Goal: Transaction & Acquisition: Book appointment/travel/reservation

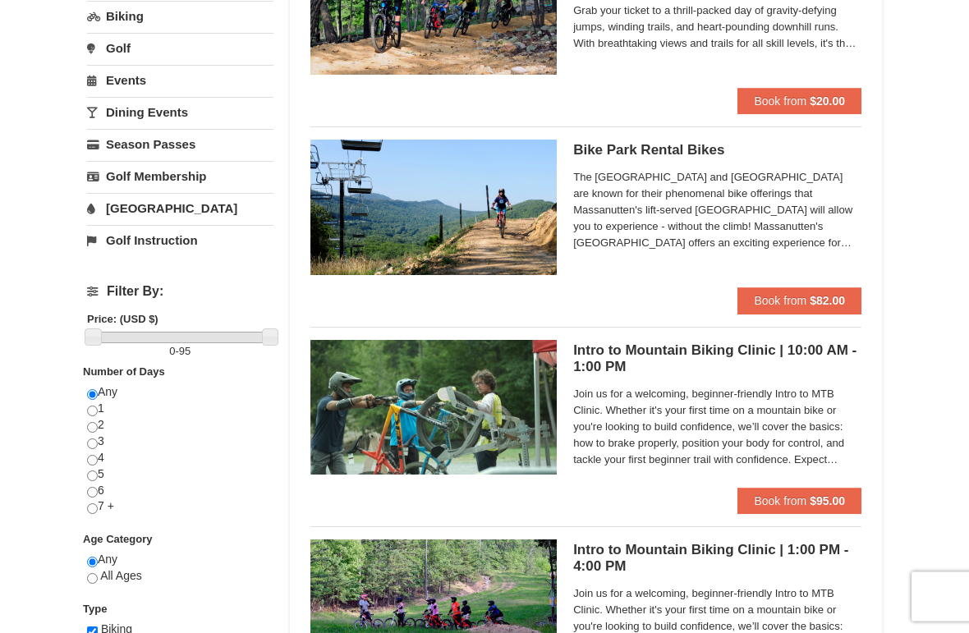
scroll to position [242, 0]
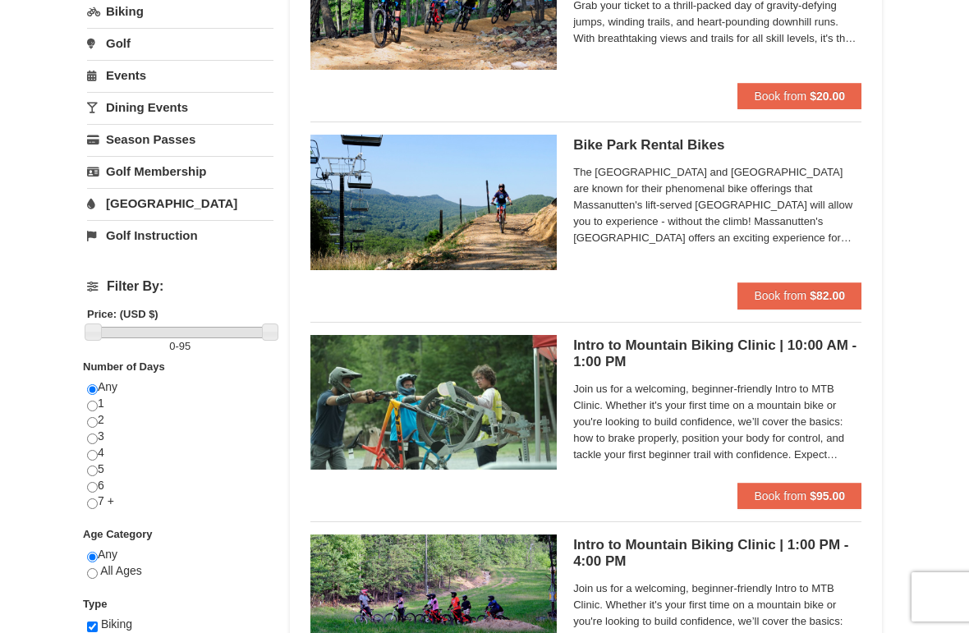
click at [812, 292] on strong "$82.00" at bounding box center [827, 295] width 35 height 13
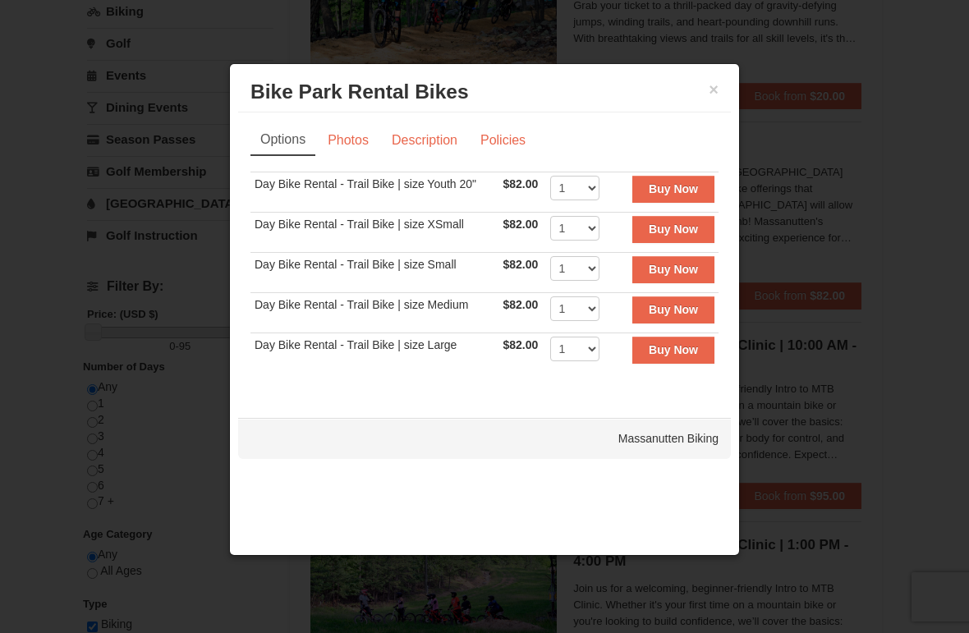
click at [670, 311] on strong "Buy Now" at bounding box center [673, 309] width 49 height 13
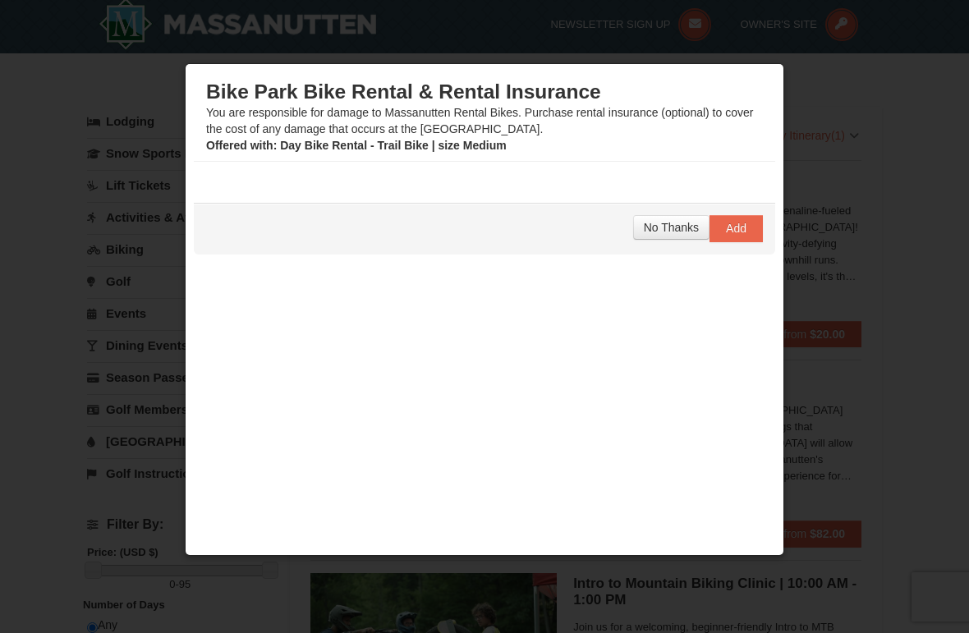
scroll to position [5, 0]
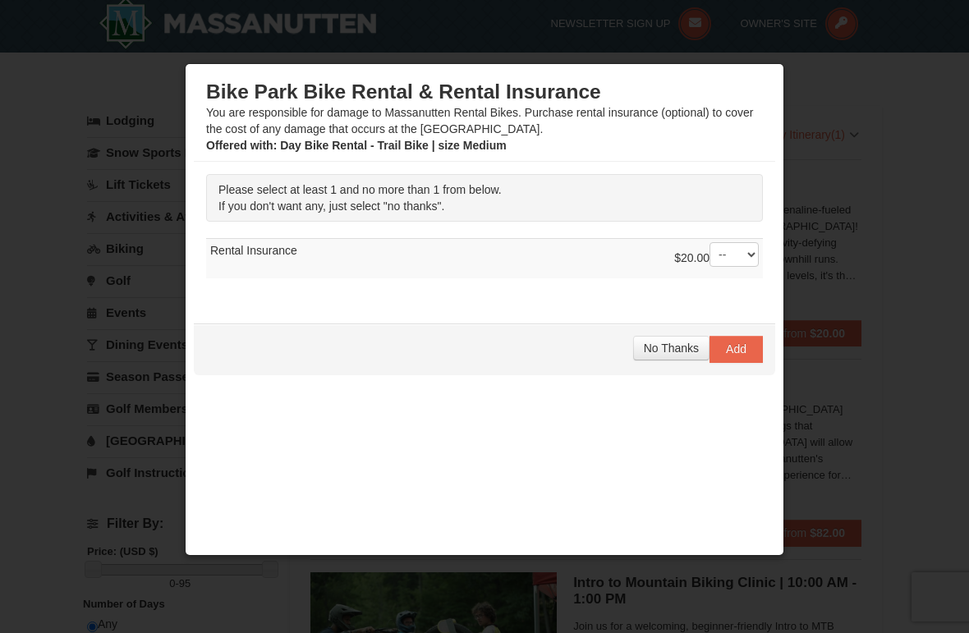
click at [664, 356] on button "No Thanks" at bounding box center [671, 348] width 76 height 25
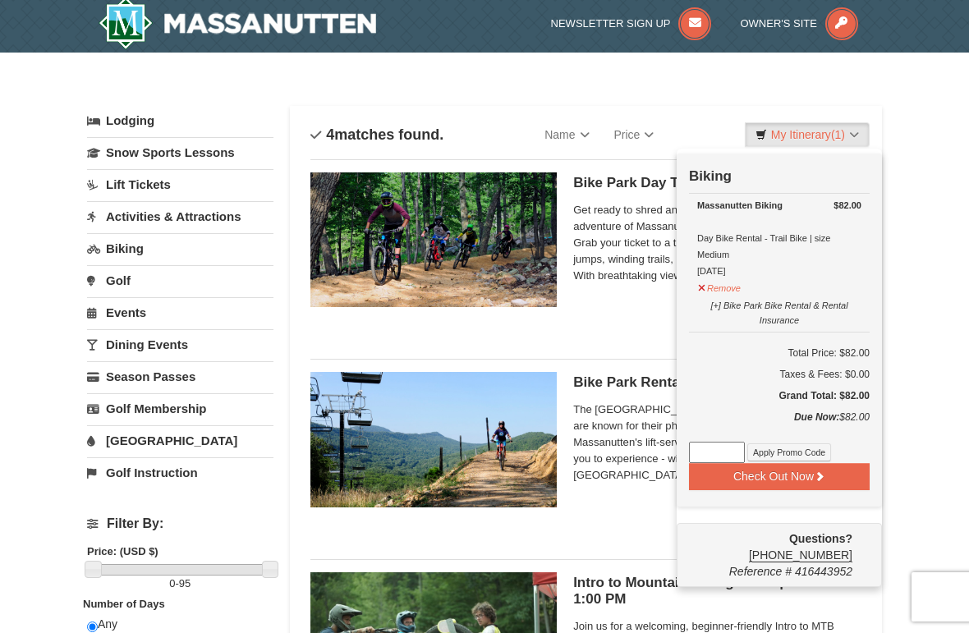
click at [905, 140] on div "× Categories List Filter My Itinerary (1) Check Out Now Biking $82.00 Massanutt…" at bounding box center [484, 529] width 969 height 952
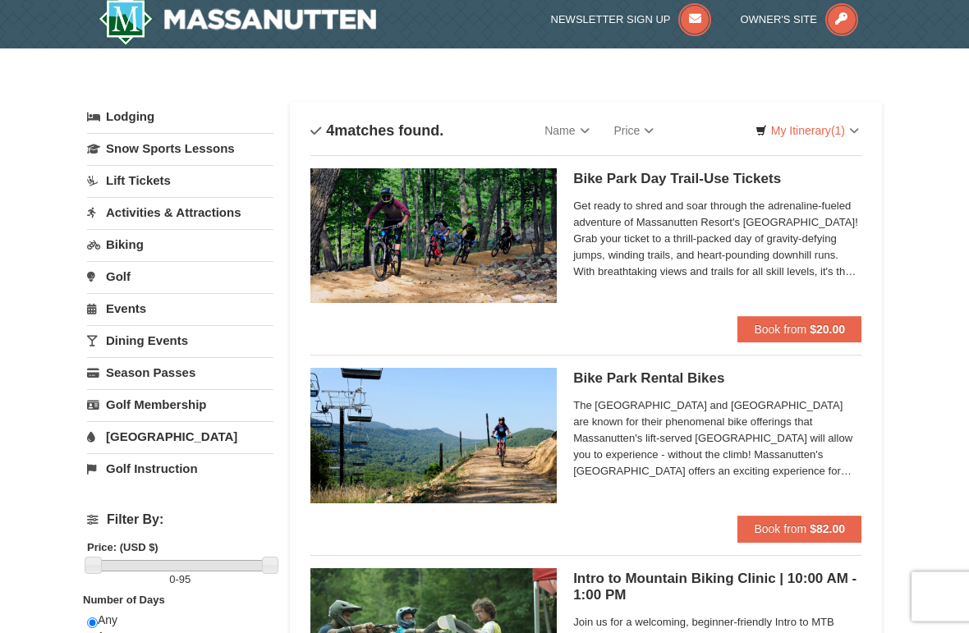
scroll to position [0, 0]
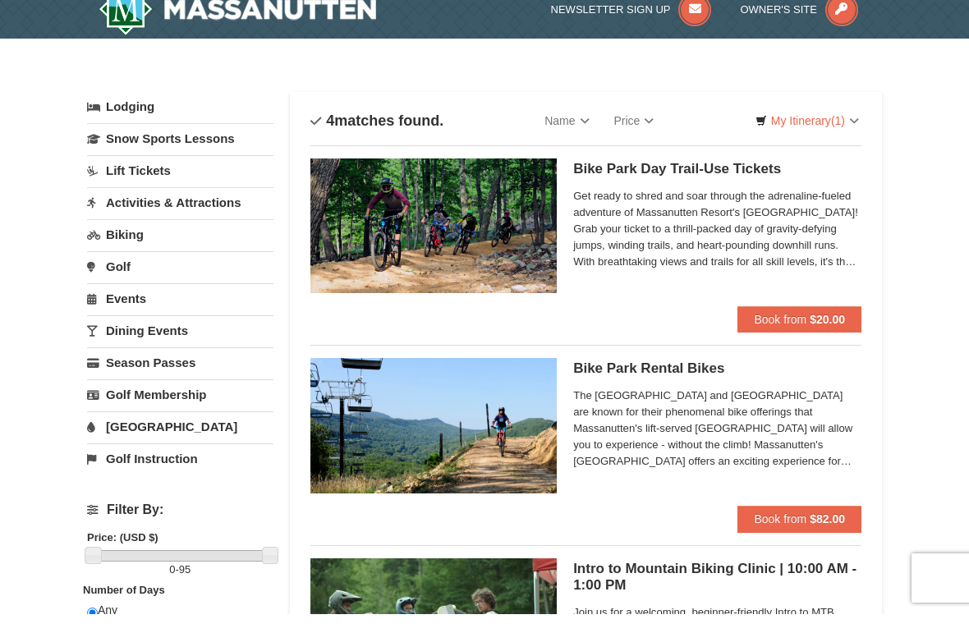
click at [822, 127] on link "My Itinerary (1)" at bounding box center [807, 139] width 125 height 25
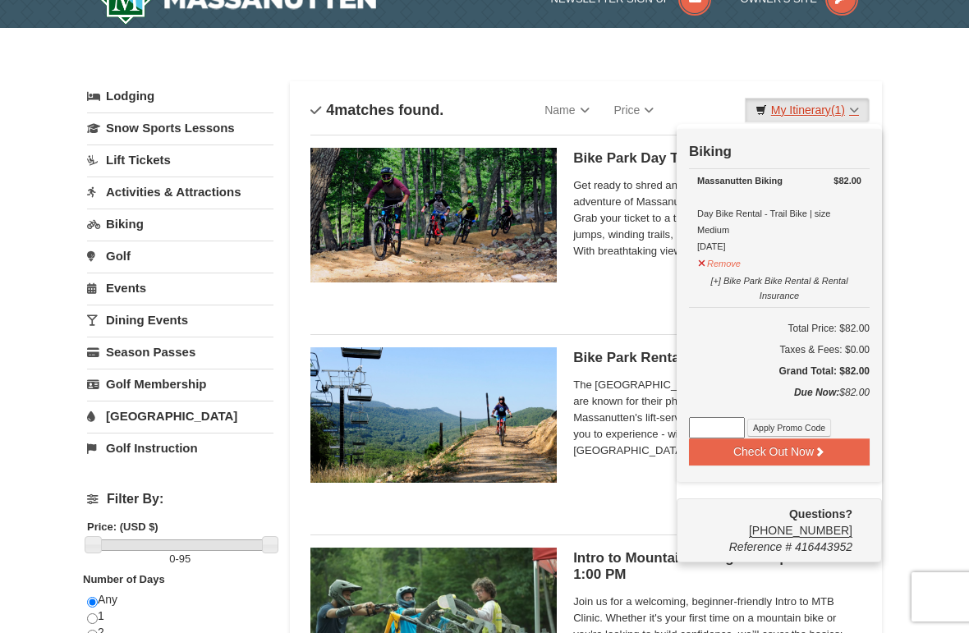
scroll to position [50, 0]
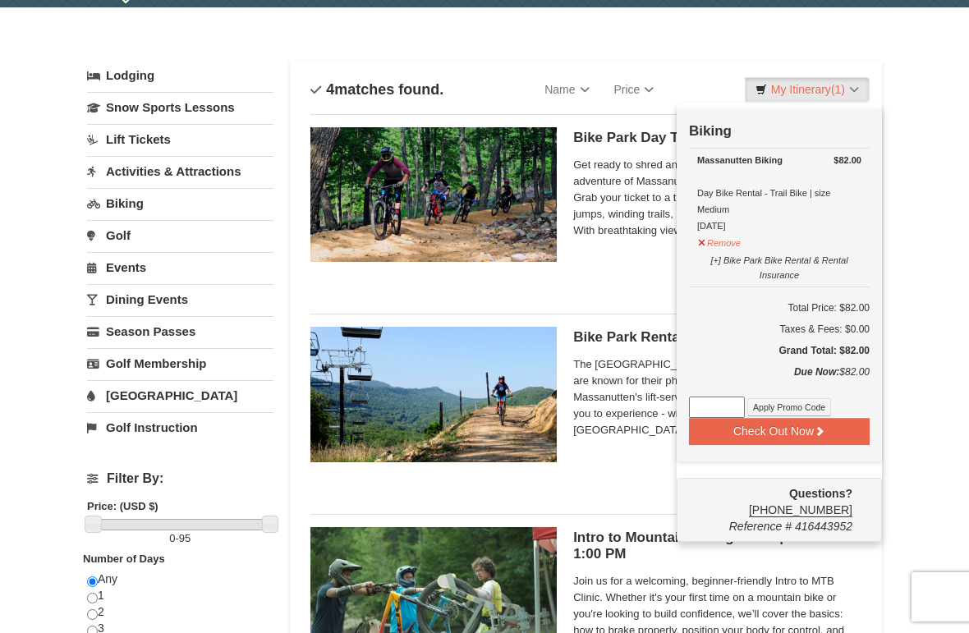
click at [814, 434] on icon at bounding box center [819, 430] width 11 height 11
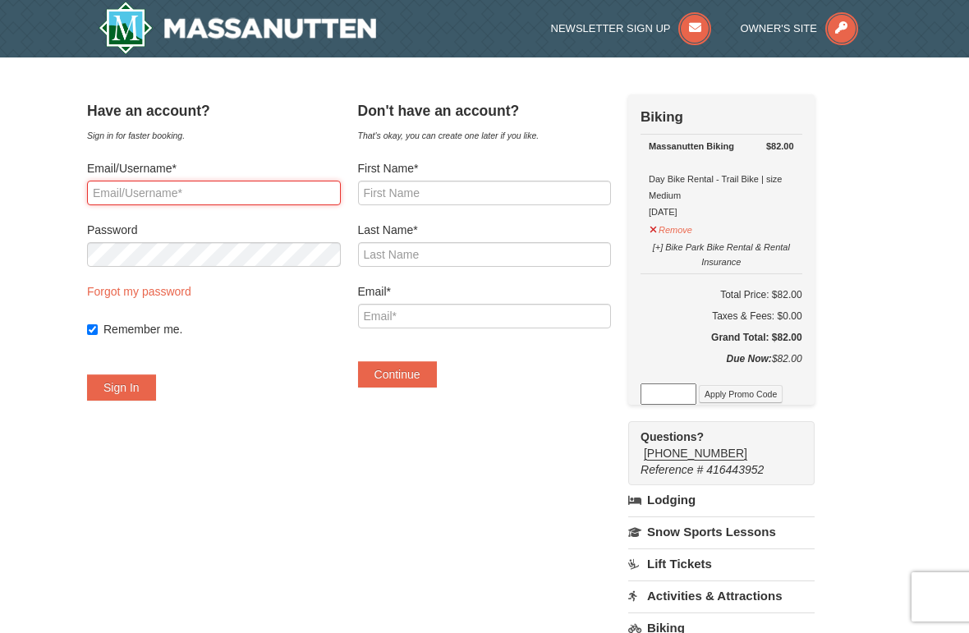
click at [140, 188] on input "Email/Username*" at bounding box center [214, 193] width 254 height 25
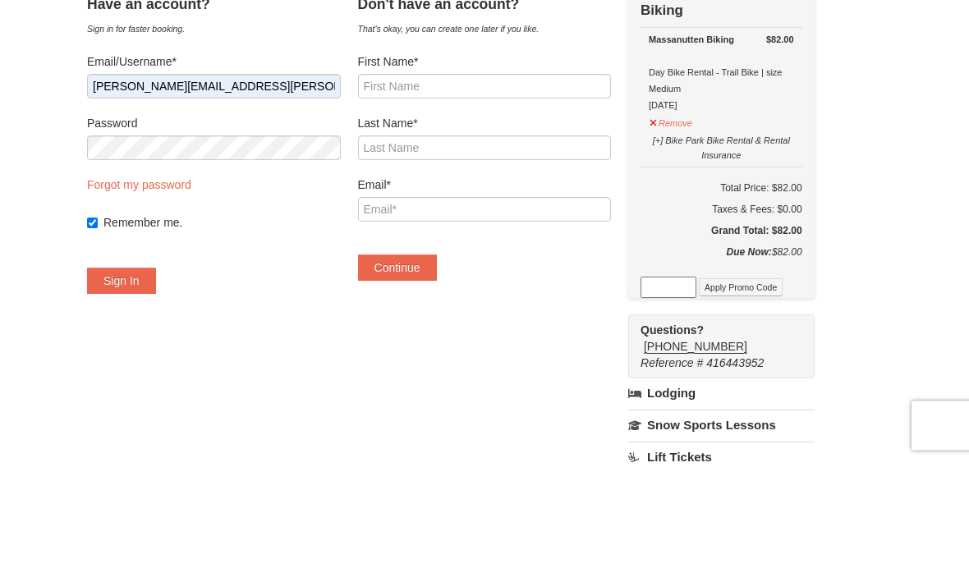
scroll to position [107, 0]
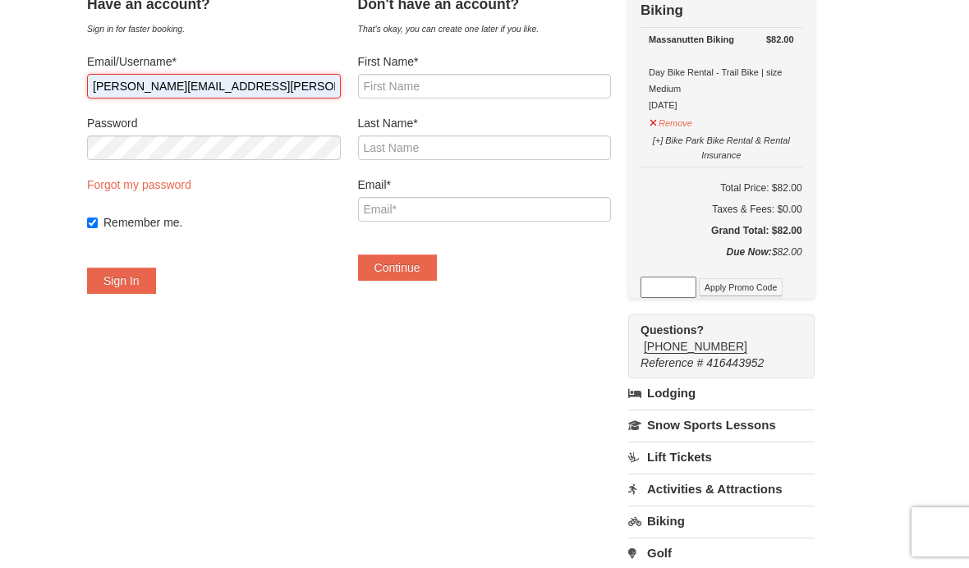
click at [273, 88] on input "Todd.hanke@fisglobal.com" at bounding box center [214, 86] width 254 height 25
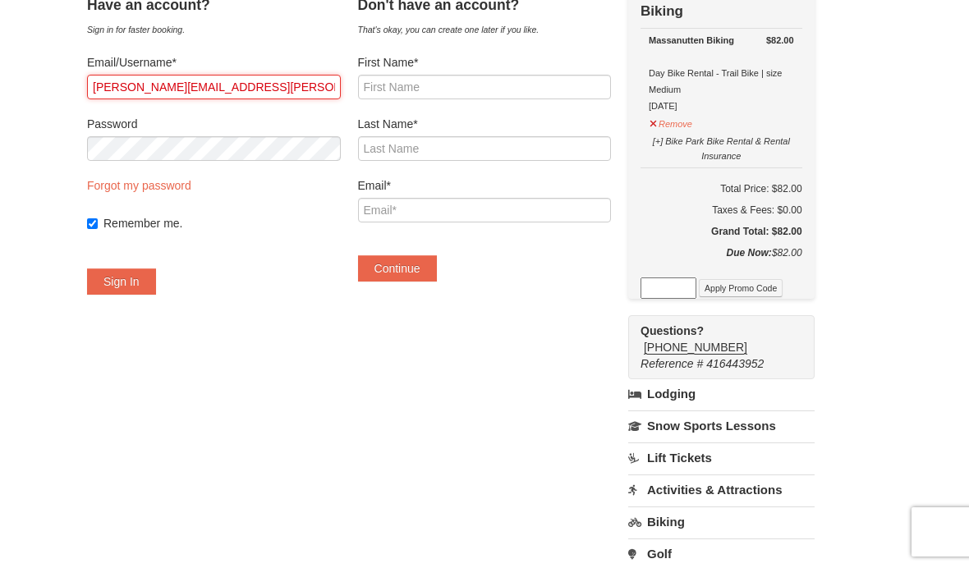
type input "Todd.c.hanke@gmail.com"
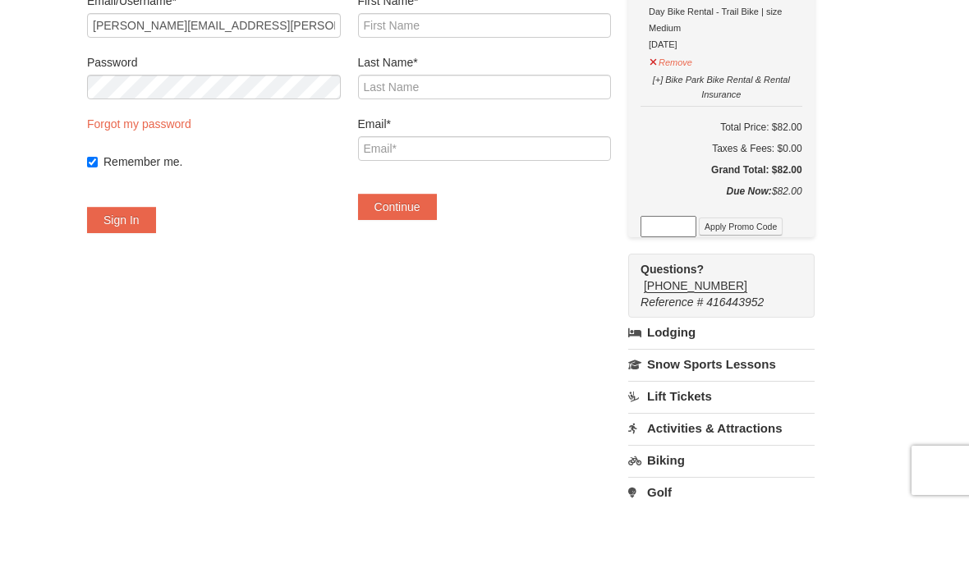
scroll to position [168, 0]
click at [139, 214] on button "Sign In" at bounding box center [121, 219] width 69 height 26
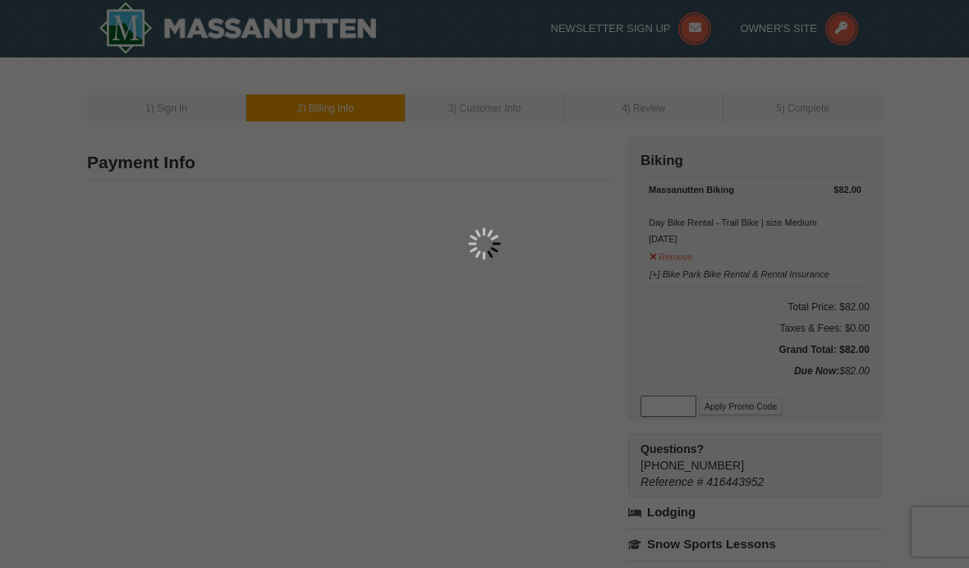
type input "[STREET_ADDRESS]"
type input "[PERSON_NAME]"
type input "27939"
type input "252"
type input "302"
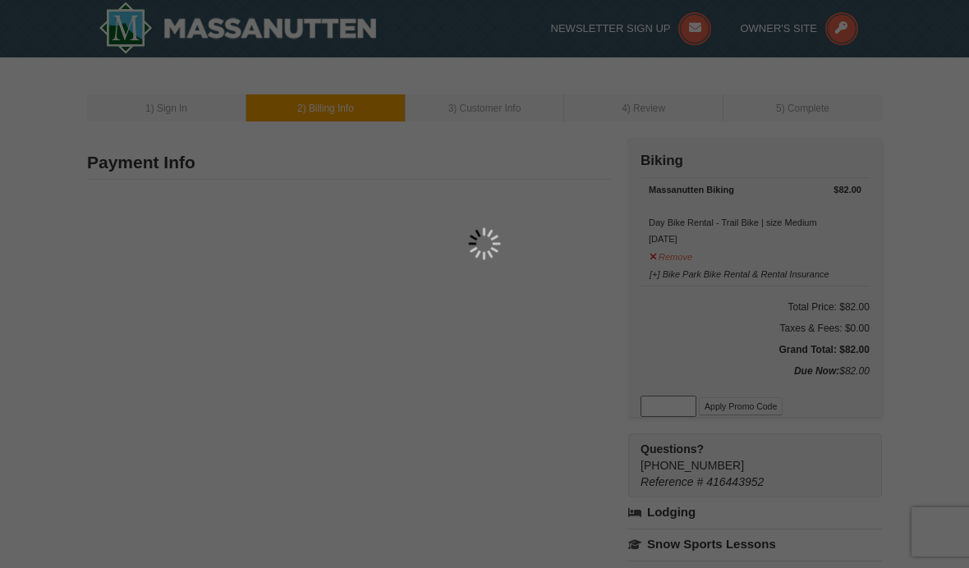
type input "1577"
type input "[PERSON_NAME][EMAIL_ADDRESS][PERSON_NAME][DOMAIN_NAME]"
select select "NC"
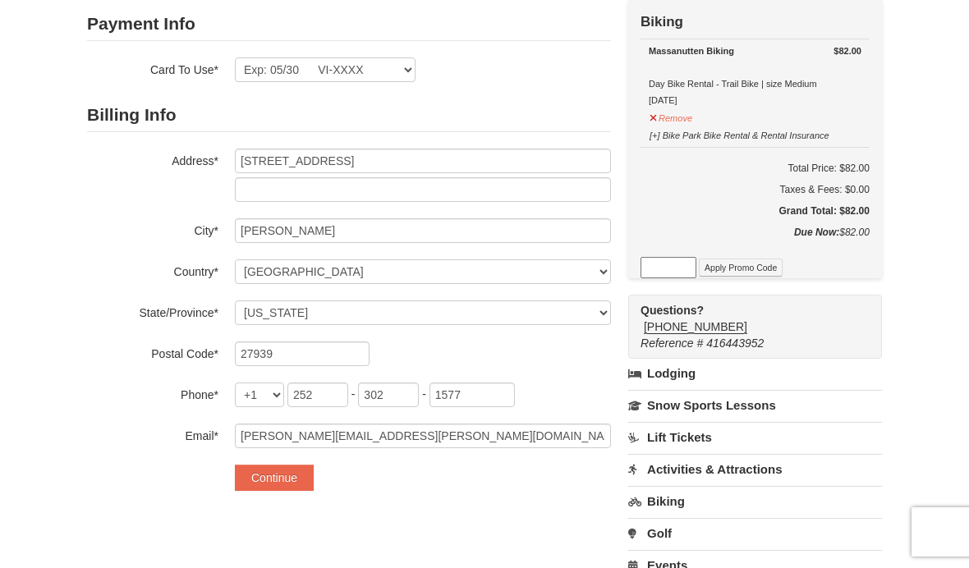
scroll to position [215, 0]
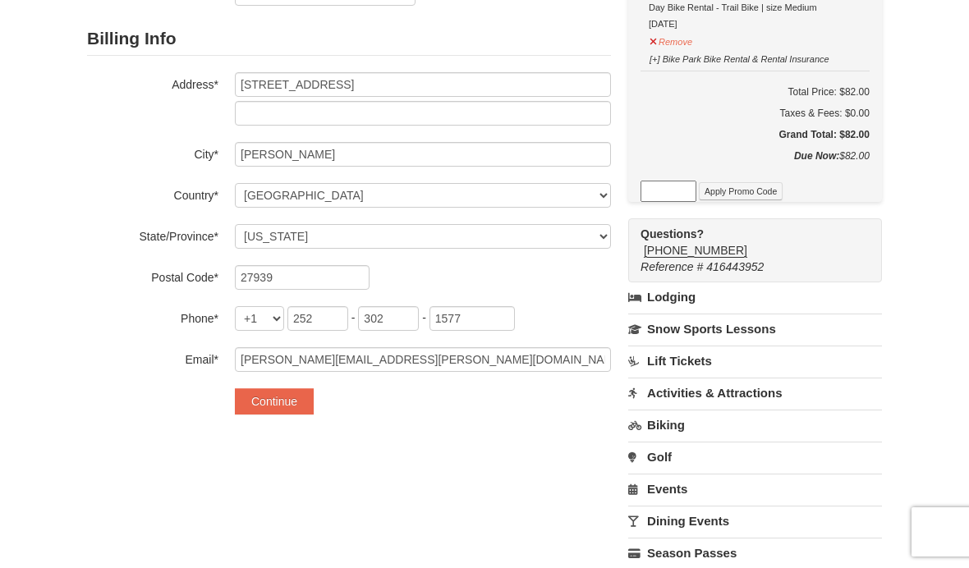
click at [268, 395] on button "Continue" at bounding box center [274, 401] width 79 height 26
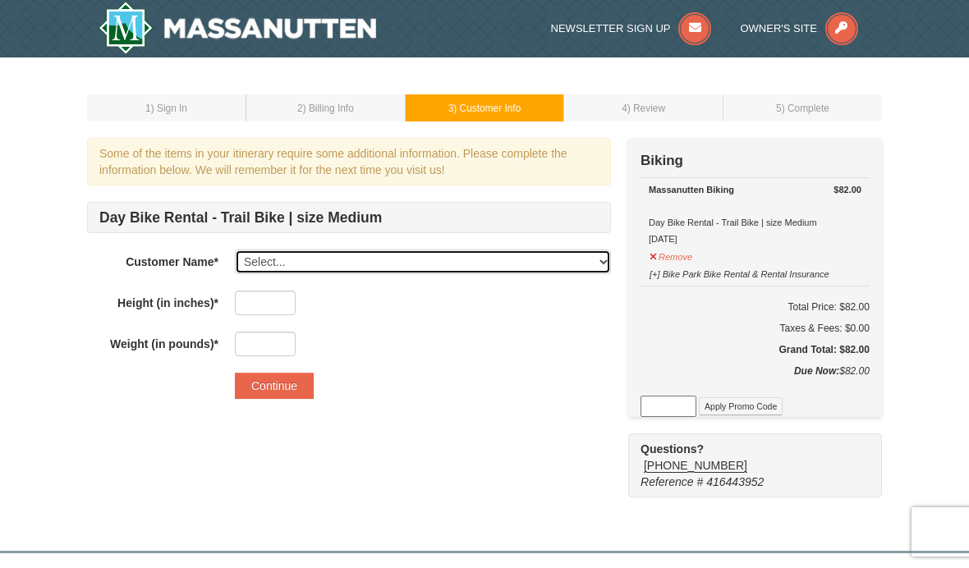
click at [506, 251] on select "Select... [PERSON_NAME] Add New..." at bounding box center [423, 262] width 376 height 25
select select "25725568"
type input "67"
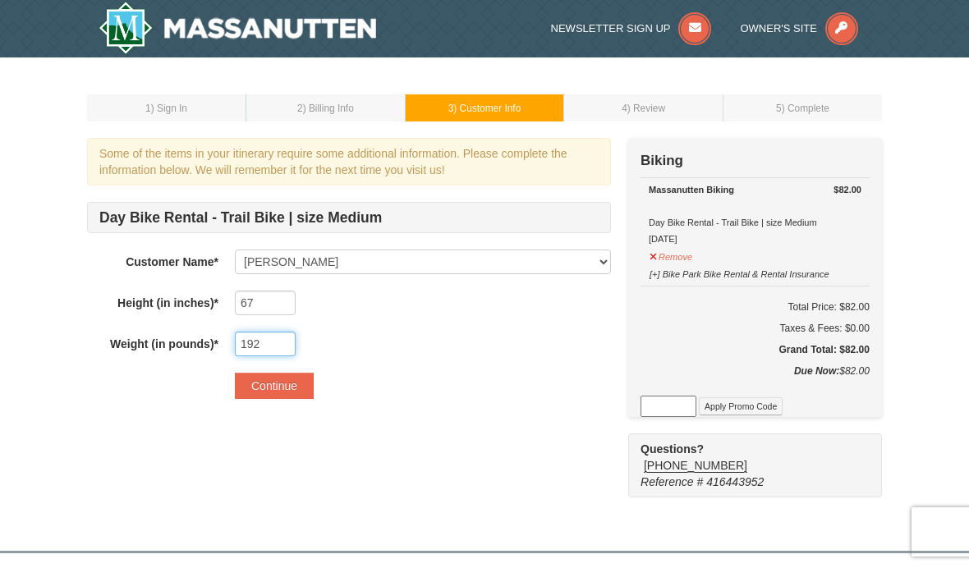
click at [277, 350] on input "192" at bounding box center [265, 344] width 61 height 25
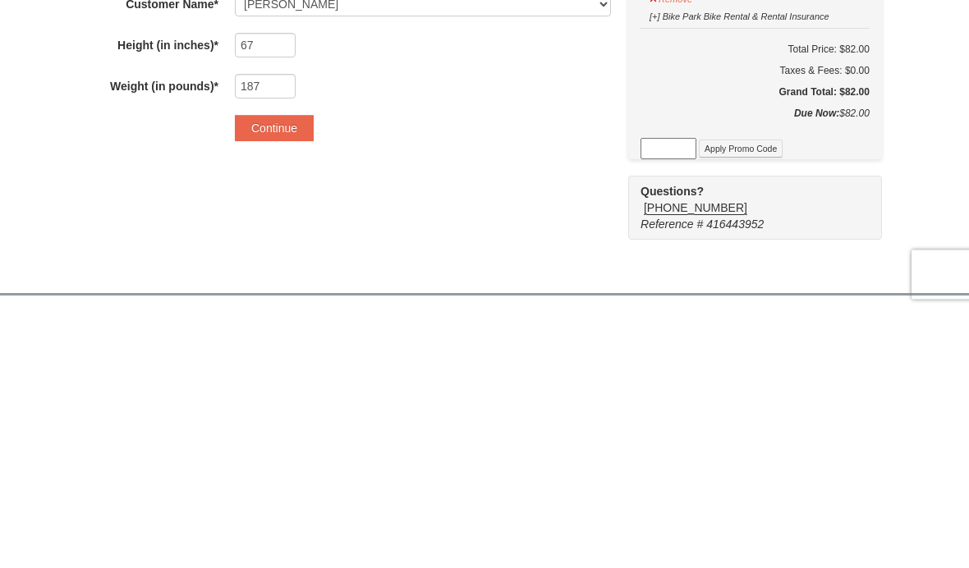
scroll to position [258, 0]
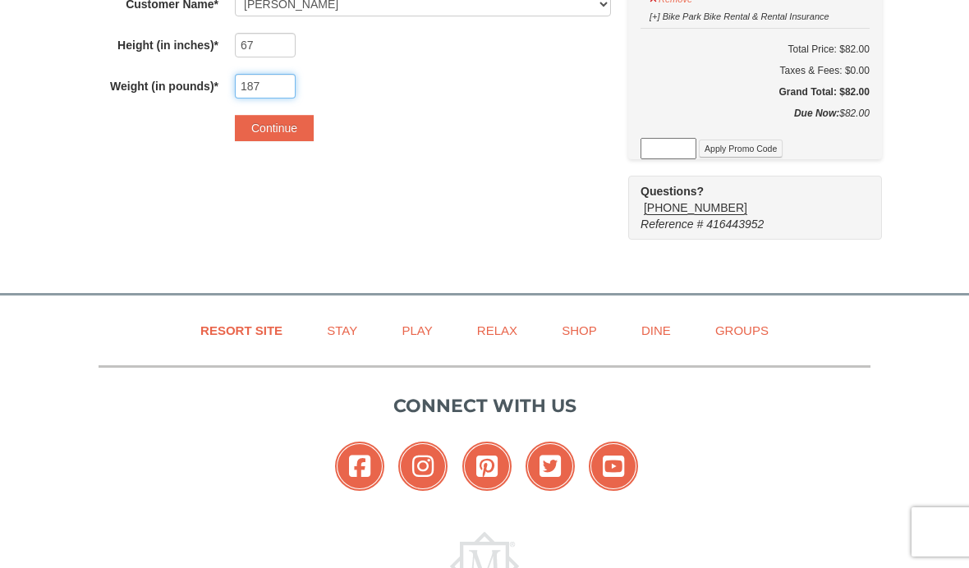
type input "187"
click at [264, 131] on button "Continue" at bounding box center [274, 128] width 79 height 26
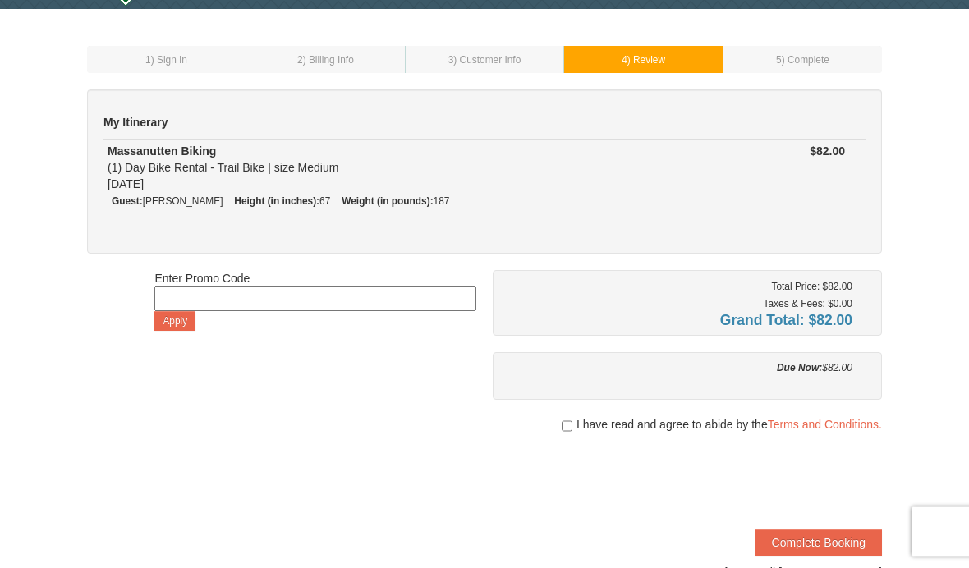
scroll to position [48, 0]
click at [569, 426] on input "checkbox" at bounding box center [567, 426] width 11 height 13
checkbox input "true"
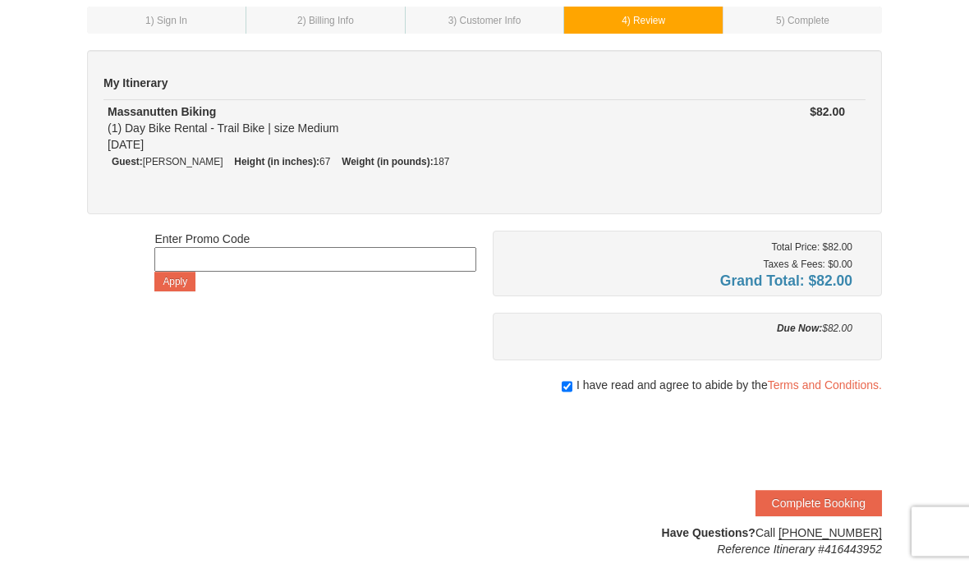
scroll to position [88, 0]
click at [834, 503] on button "Complete Booking" at bounding box center [819, 503] width 126 height 26
